Goal: Check status

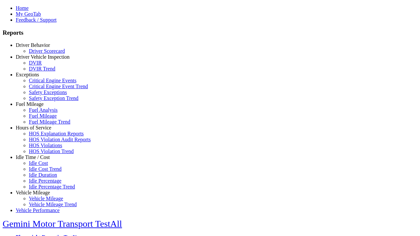
click at [38, 48] on link "Driver Behavior" at bounding box center [33, 45] width 34 height 6
click at [43, 54] on link "Driver Scorecard" at bounding box center [47, 51] width 36 height 6
